Goal: Transaction & Acquisition: Purchase product/service

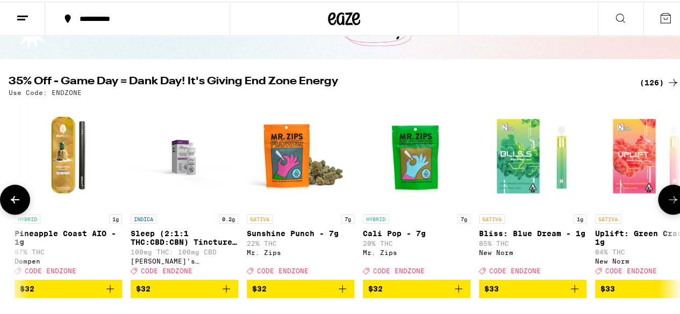
scroll to position [159, 0]
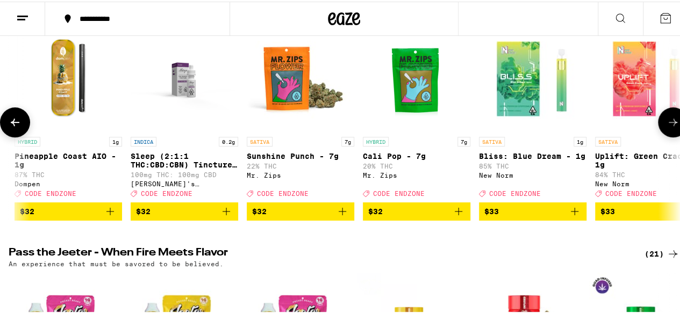
click at [302, 214] on span "$32" at bounding box center [300, 210] width 97 height 13
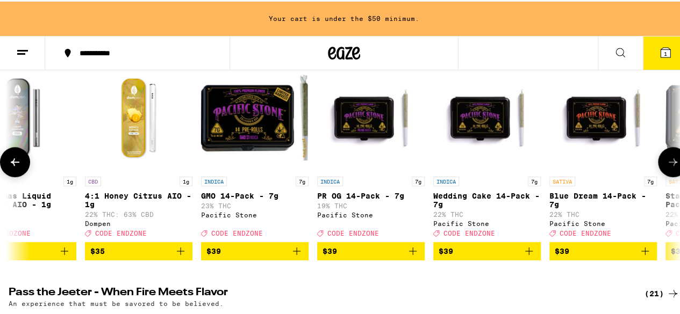
scroll to position [0, 9443]
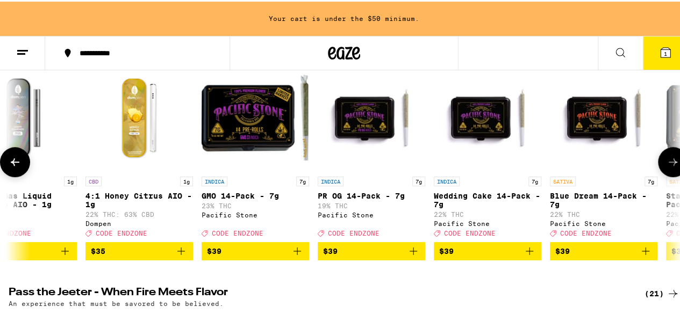
click at [401, 256] on span "$39" at bounding box center [371, 249] width 97 height 13
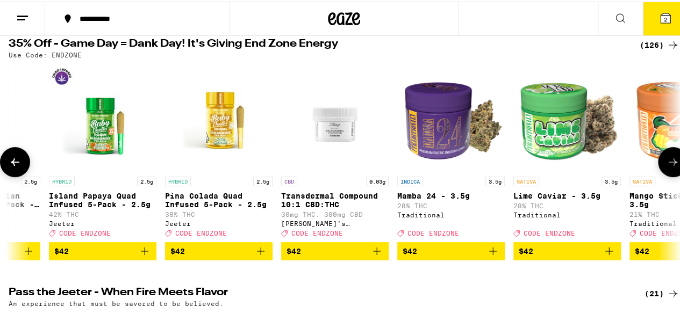
scroll to position [0, 12034]
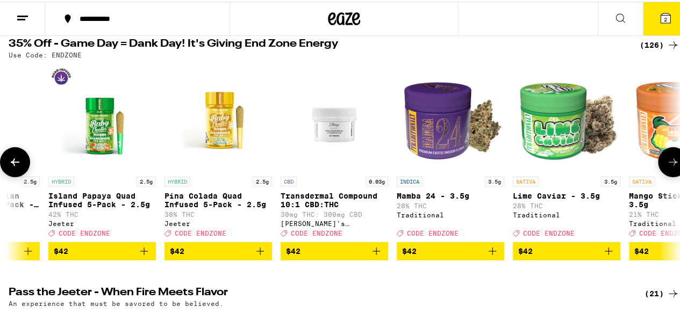
click at [401, 257] on button "$42" at bounding box center [450, 250] width 107 height 18
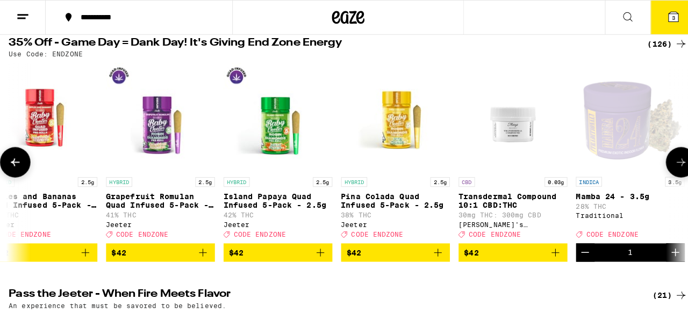
scroll to position [0, 11861]
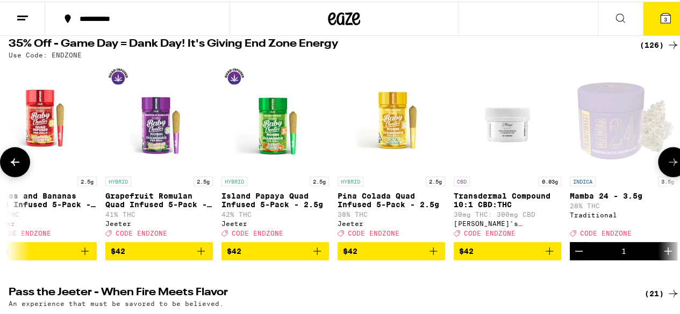
click at [401, 256] on span "$42" at bounding box center [391, 249] width 97 height 13
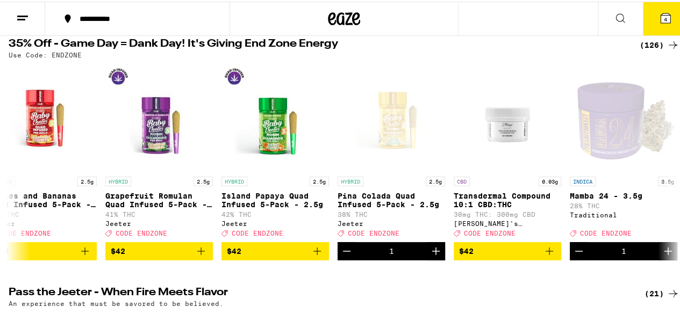
click at [663, 25] on button "4" at bounding box center [665, 17] width 45 height 33
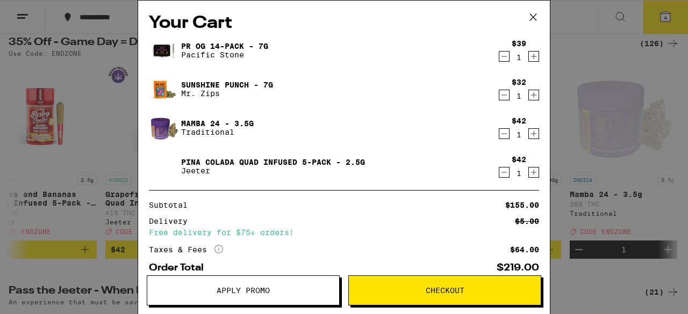
click at [499, 55] on icon "Decrement" at bounding box center [504, 56] width 10 height 13
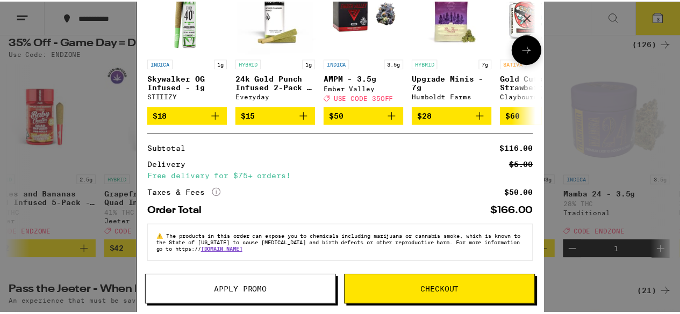
scroll to position [210, 0]
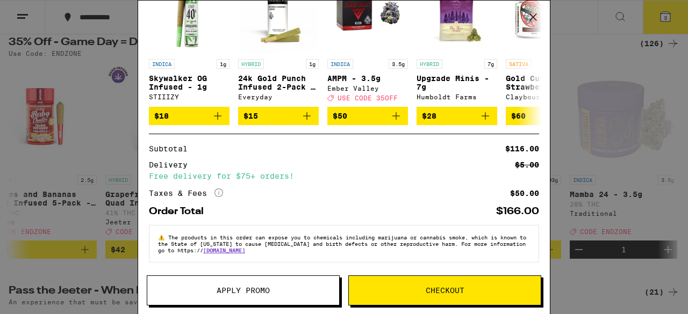
click at [311, 285] on button "Apply Promo" at bounding box center [243, 291] width 193 height 30
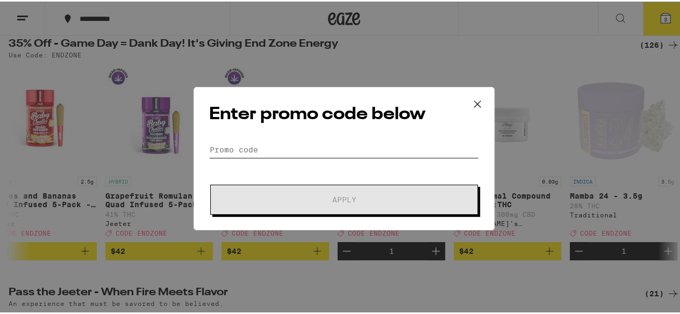
click at [252, 150] on input "Promo Code" at bounding box center [344, 148] width 270 height 16
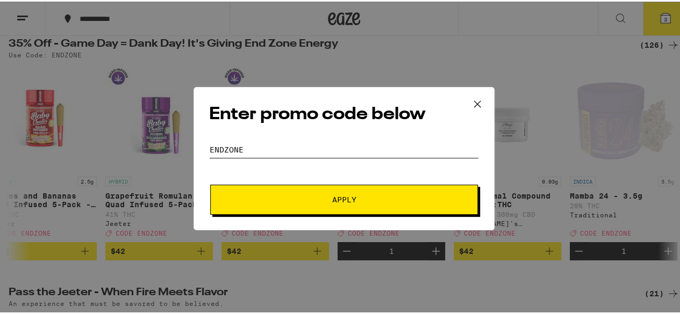
type input "endzone"
click at [285, 210] on button "Apply" at bounding box center [344, 198] width 268 height 30
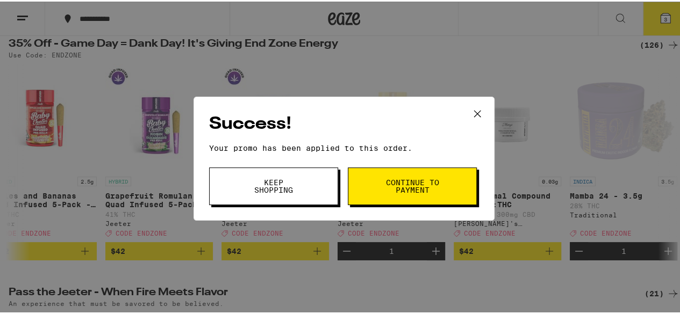
click at [348, 189] on button "Continue to payment" at bounding box center [412, 185] width 129 height 38
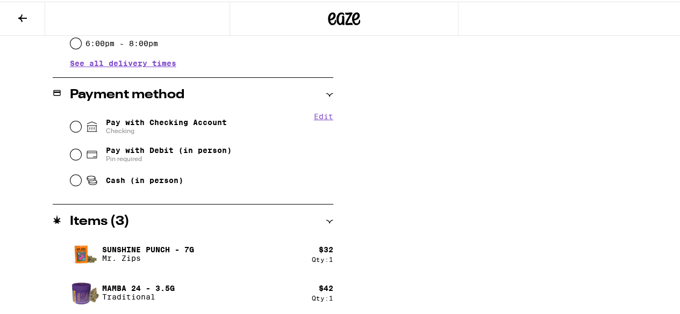
scroll to position [370, 0]
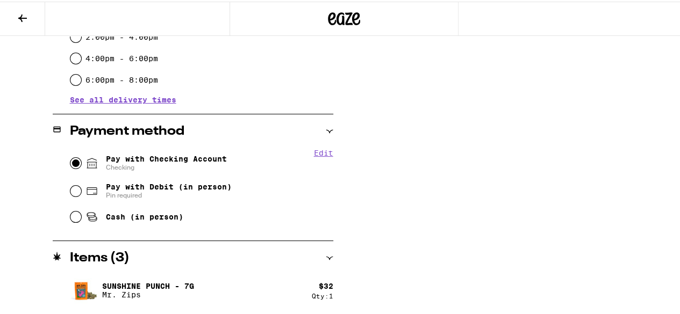
click at [72, 161] on input "Pay with Checking Account Checking" at bounding box center [75, 161] width 11 height 11
radio input "true"
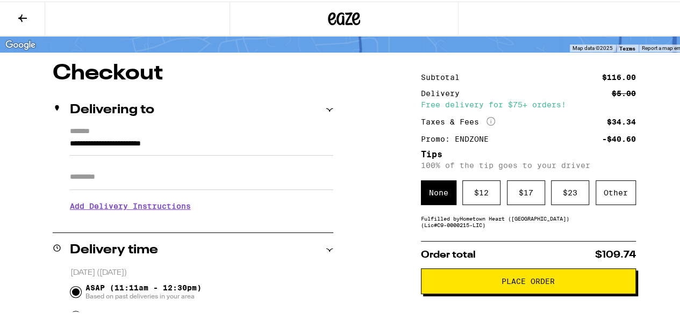
scroll to position [72, 0]
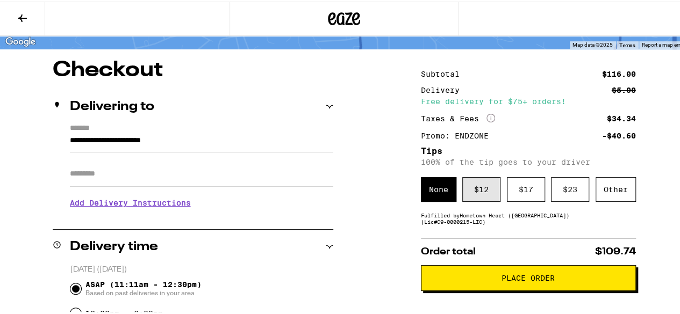
click at [479, 199] on div "$ 12" at bounding box center [481, 188] width 38 height 25
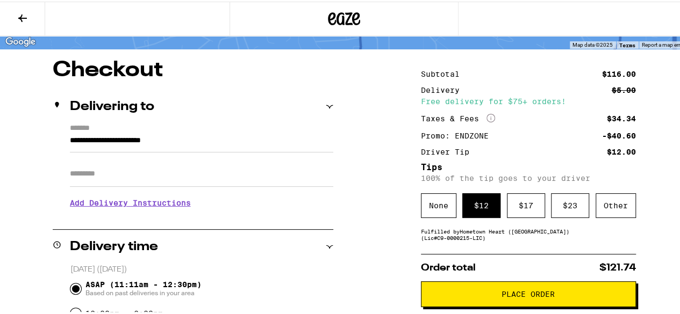
click at [490, 295] on span "Place Order" at bounding box center [528, 293] width 197 height 8
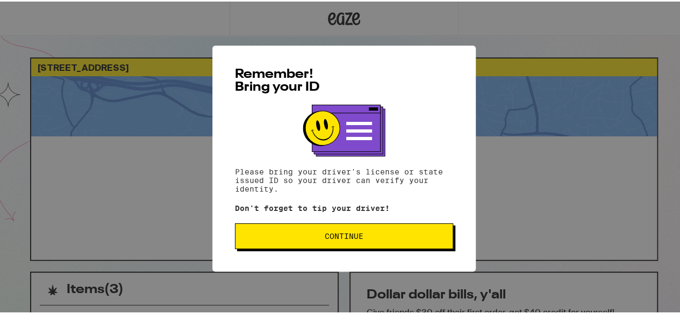
click at [404, 239] on span "Continue" at bounding box center [344, 235] width 200 height 8
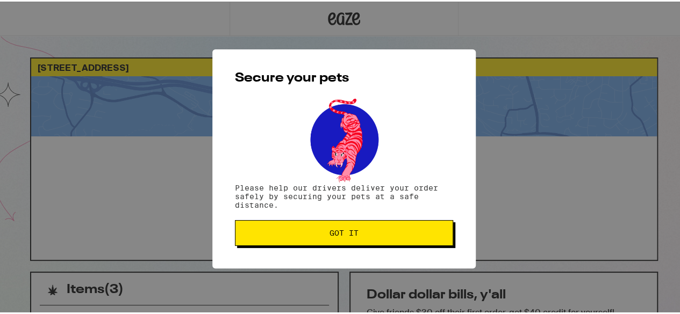
click at [404, 239] on button "Got it" at bounding box center [344, 232] width 218 height 26
